Goal: Information Seeking & Learning: Learn about a topic

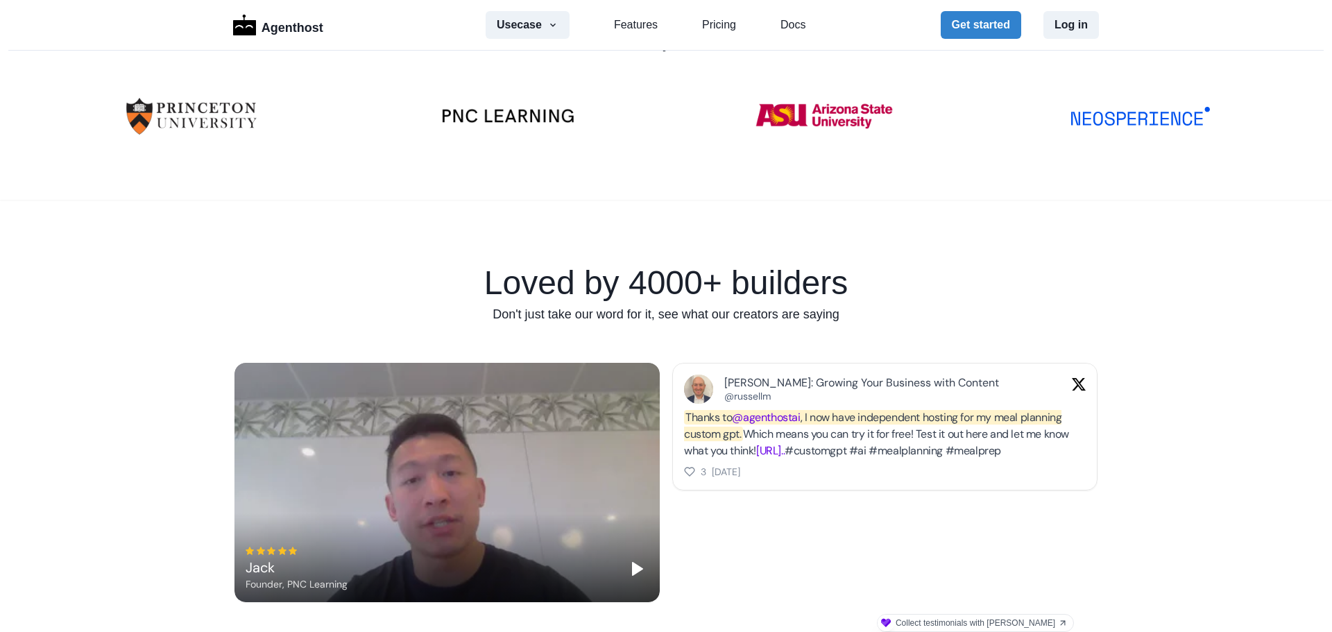
scroll to position [277, 0]
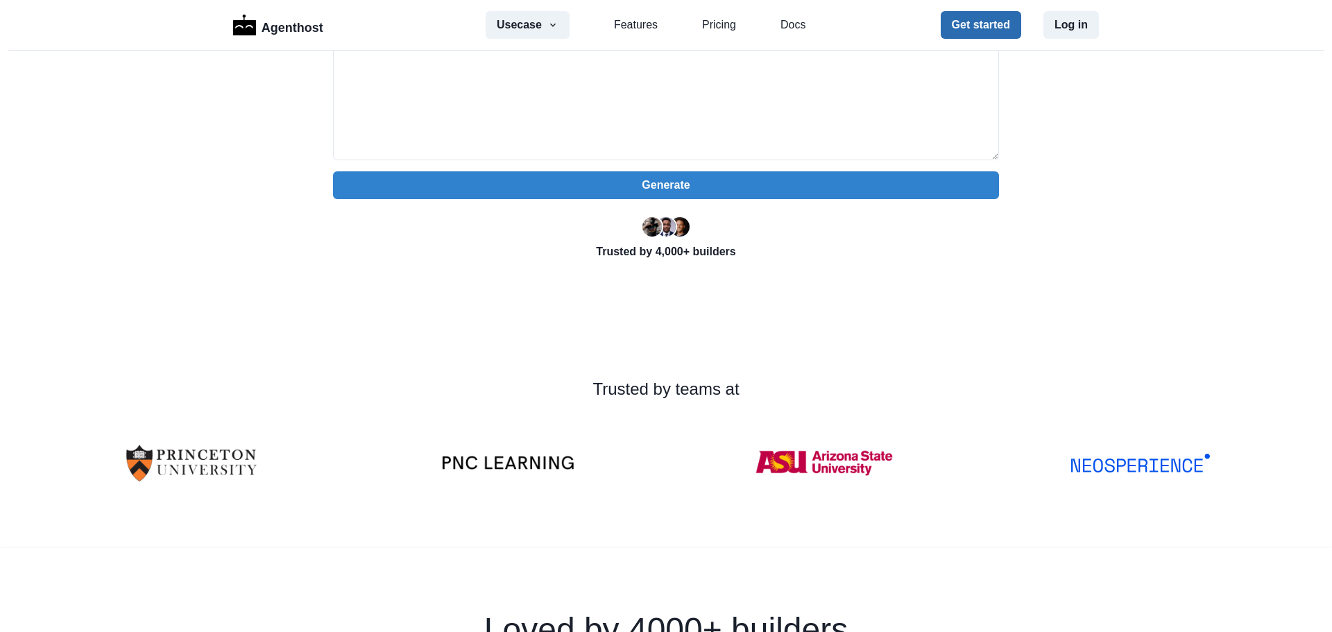
click at [989, 23] on button "Get started" at bounding box center [980, 25] width 80 height 28
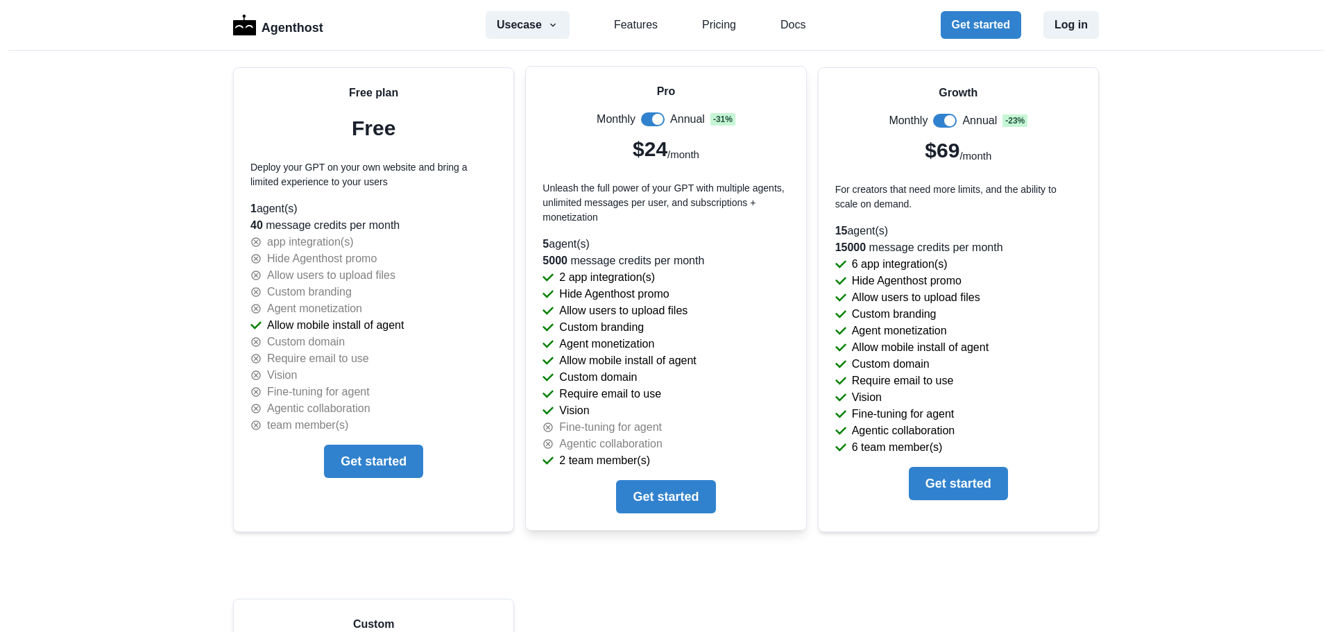
scroll to position [2913, 0]
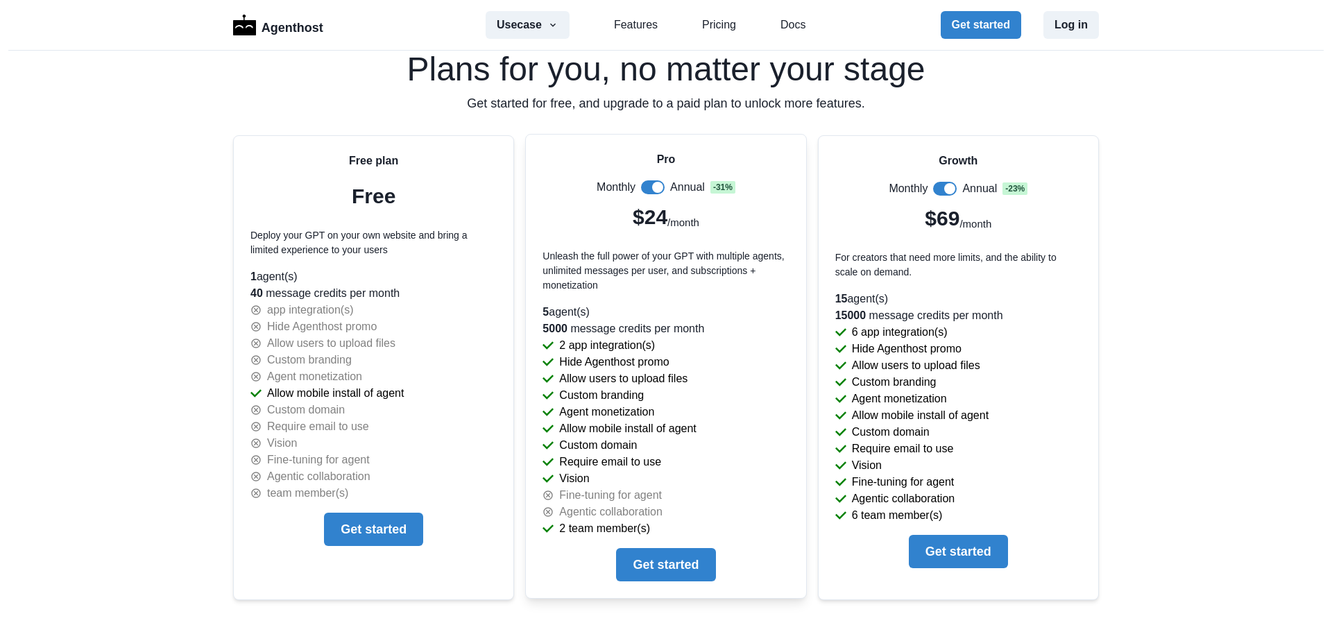
click at [641, 187] on span at bounding box center [653, 187] width 24 height 14
click at [642, 187] on span at bounding box center [647, 187] width 11 height 11
click at [641, 187] on span at bounding box center [653, 187] width 24 height 14
click at [61, 134] on div "Agenthost Usecase AI SaaS Customer Support SMS Chatbot Sales Marketing Educatio…" at bounding box center [666, 316] width 1332 height 632
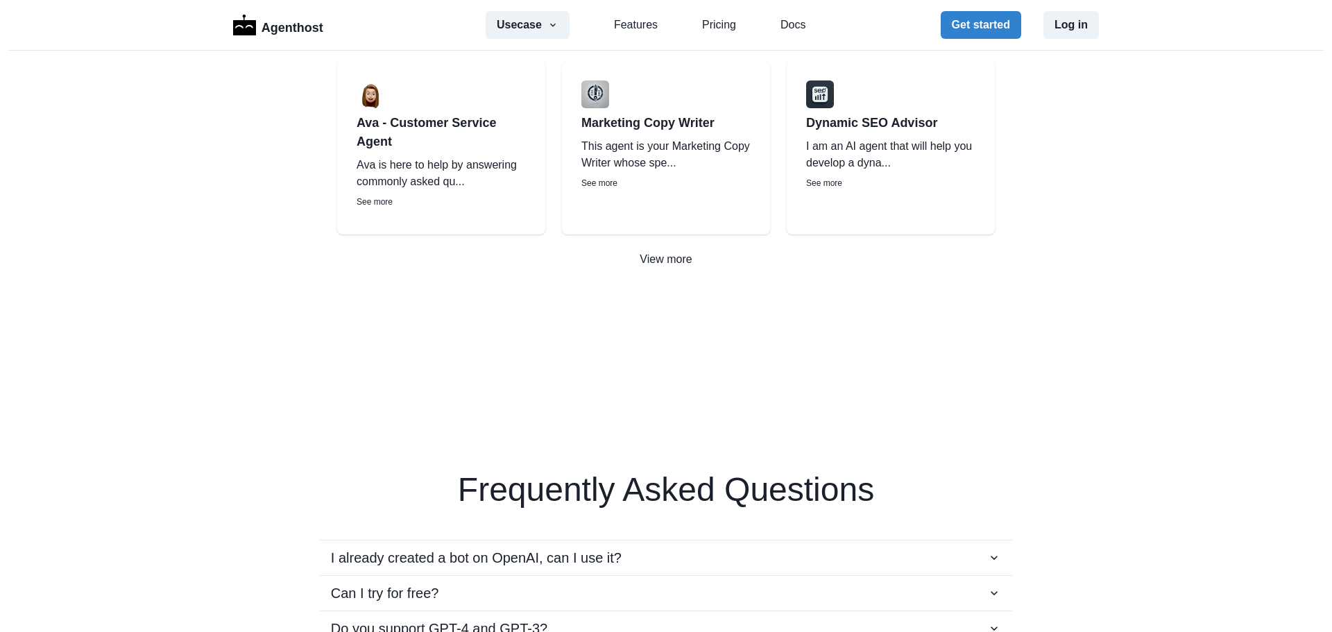
scroll to position [2081, 0]
click at [707, 26] on link "Pricing" at bounding box center [719, 25] width 34 height 17
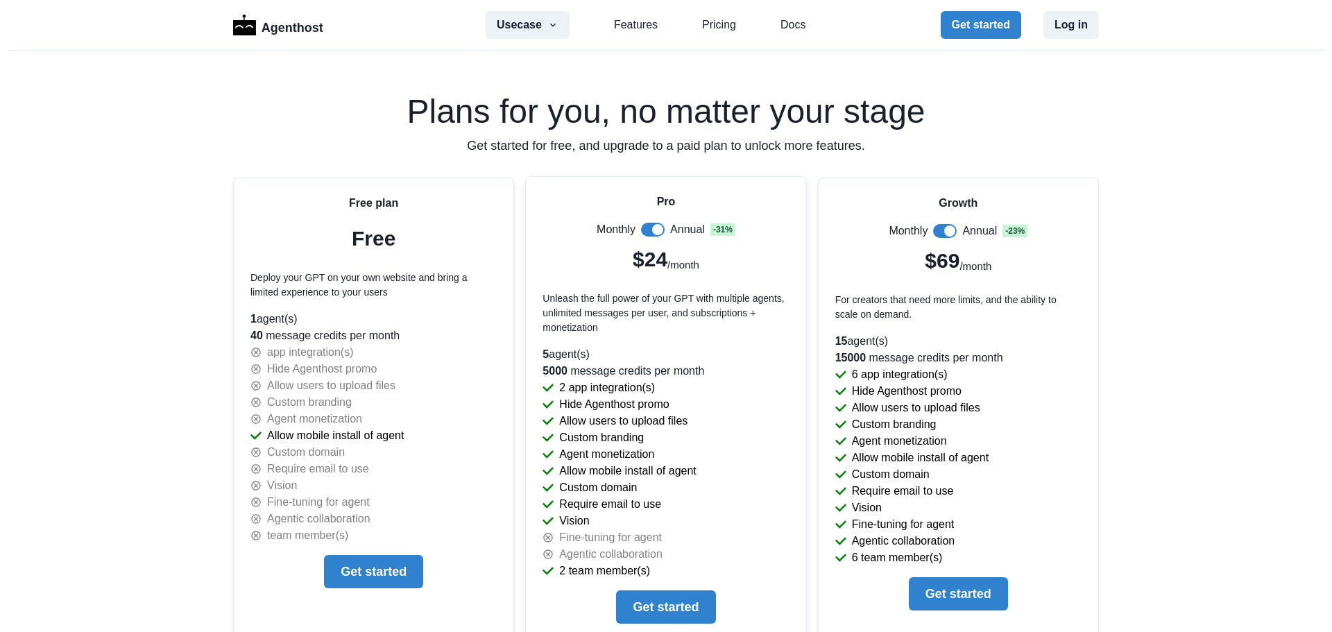
scroll to position [2895, 0]
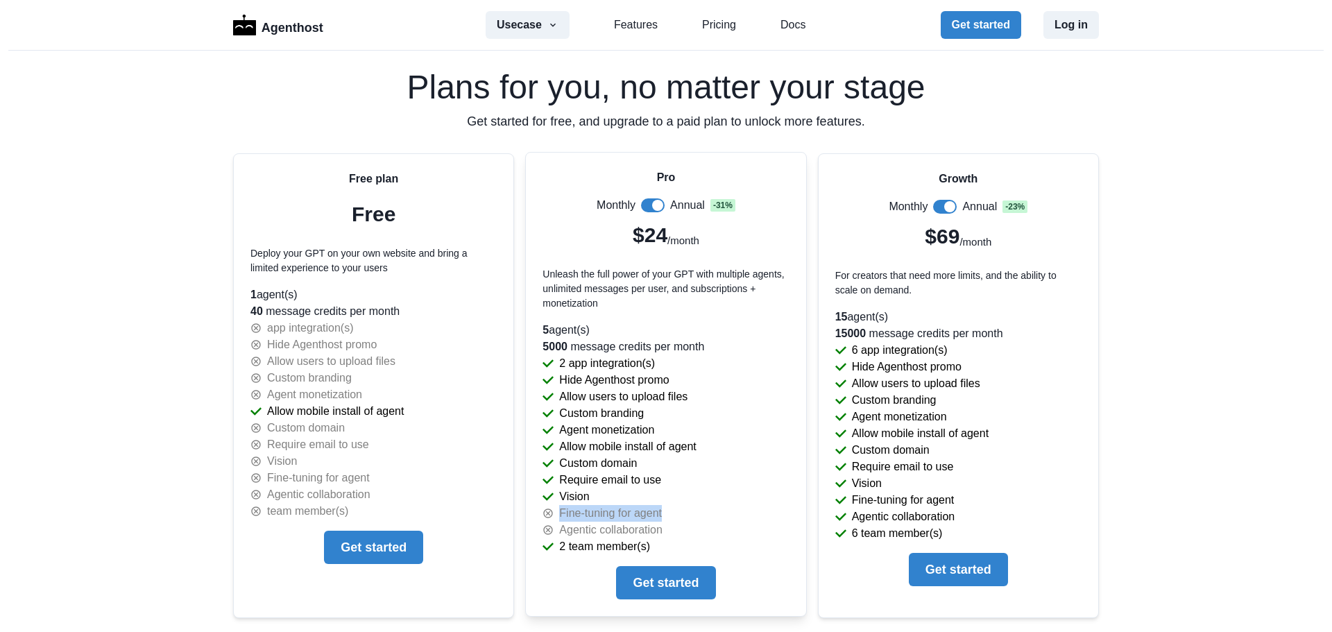
drag, startPoint x: 618, startPoint y: 510, endPoint x: 554, endPoint y: 510, distance: 63.8
click at [554, 510] on div "Fine-tuning for agent" at bounding box center [665, 513] width 246 height 17
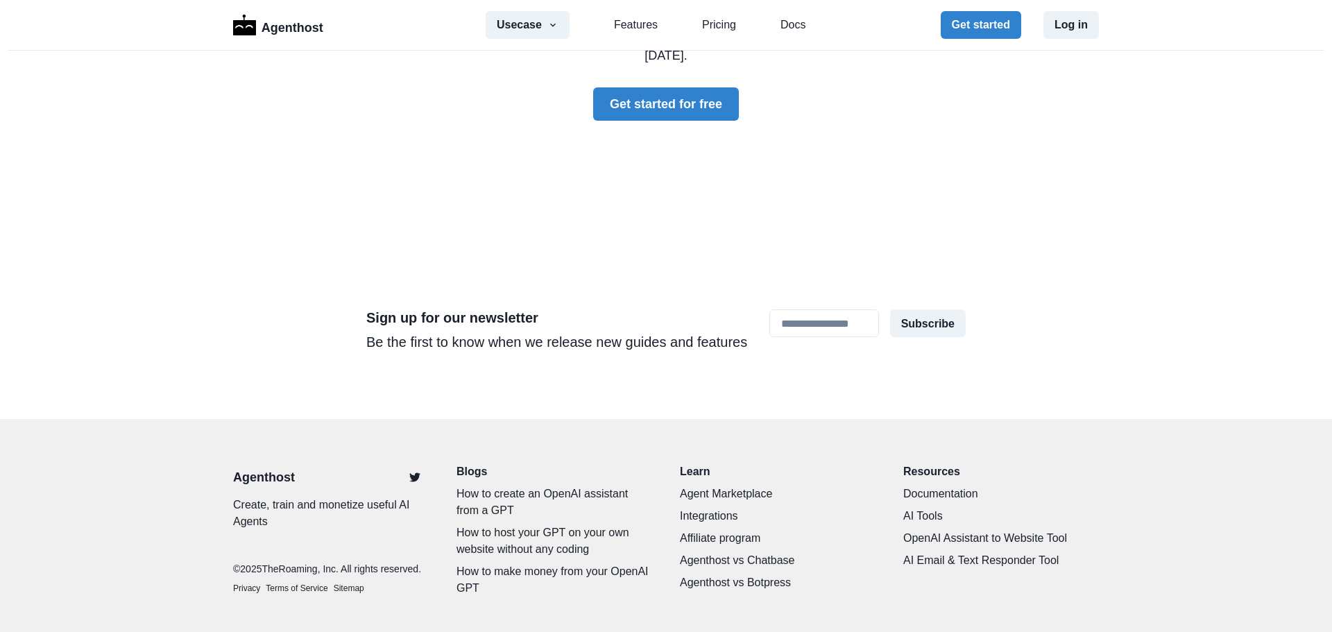
scroll to position [4161, 0]
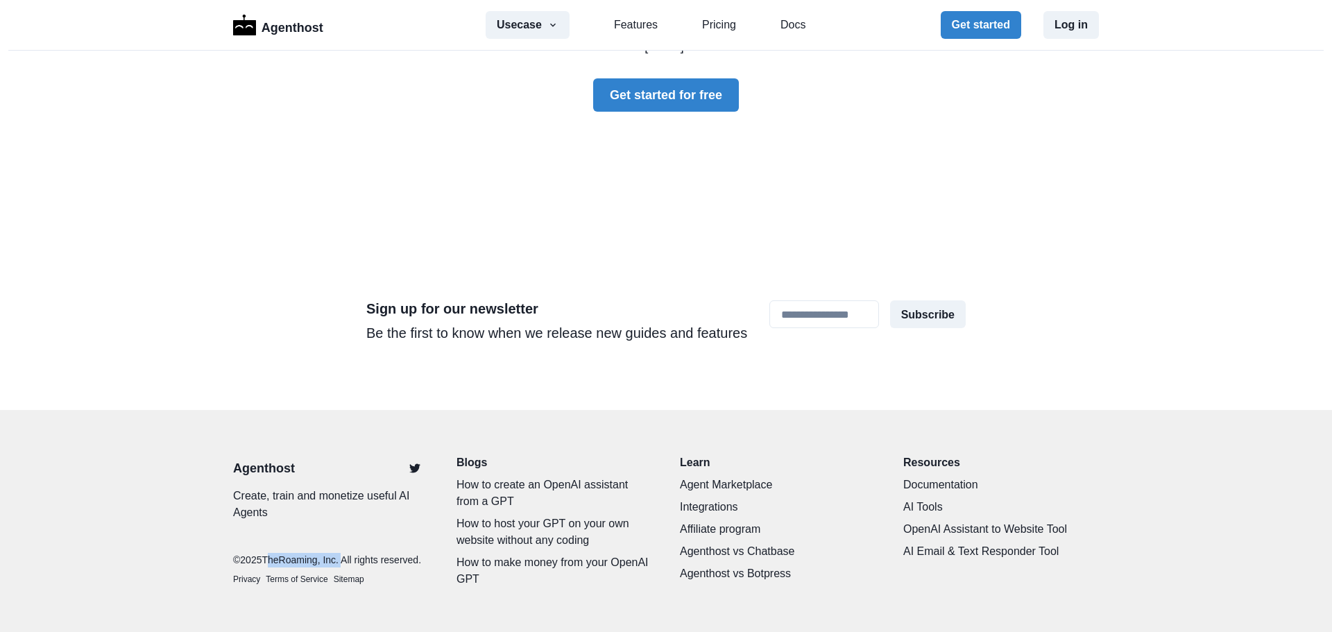
drag, startPoint x: 336, startPoint y: 551, endPoint x: 264, endPoint y: 551, distance: 71.4
click at [264, 553] on p "© 2025 TheRoaming, Inc. All rights reserved." at bounding box center [331, 560] width 196 height 15
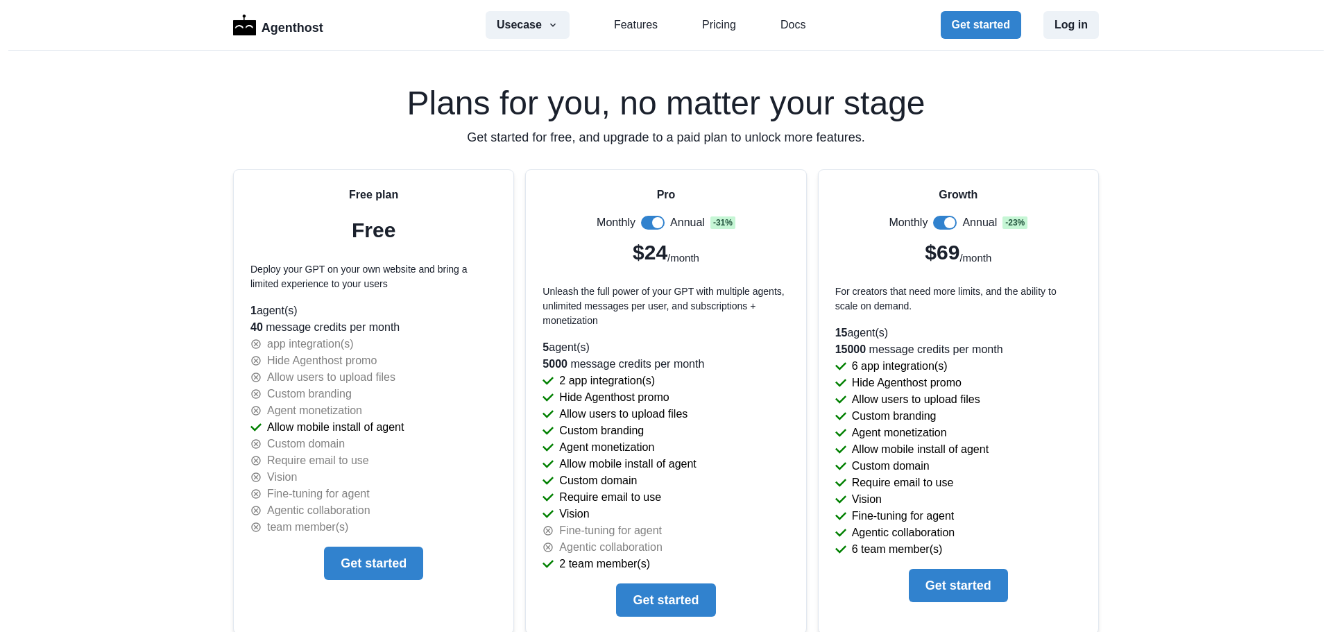
scroll to position [2913, 0]
